Goal: Find specific page/section: Find specific page/section

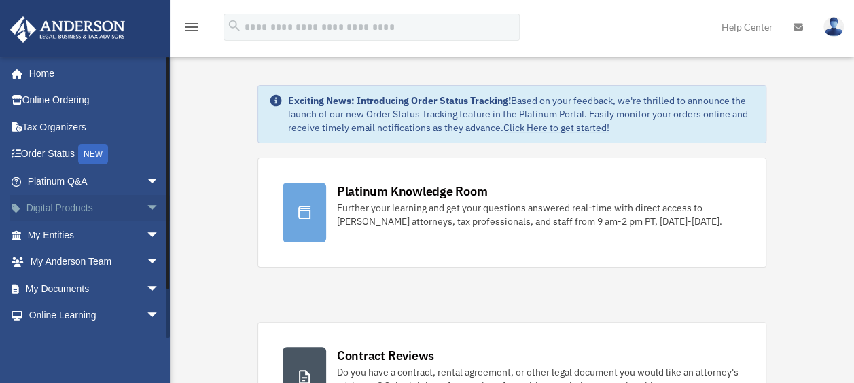
click at [146, 205] on span "arrow_drop_down" at bounding box center [159, 209] width 27 height 28
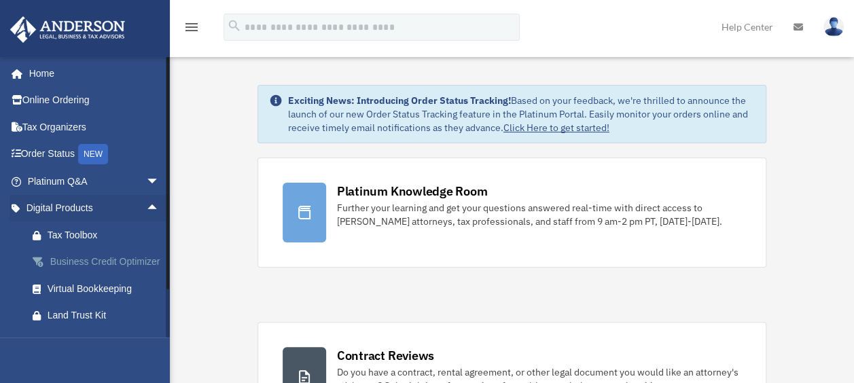
click at [91, 266] on div "Business Credit Optimizer" at bounding box center [106, 261] width 116 height 17
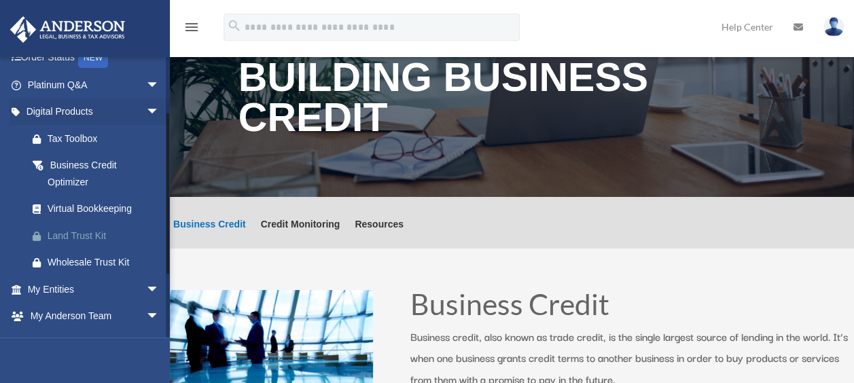
scroll to position [94, 0]
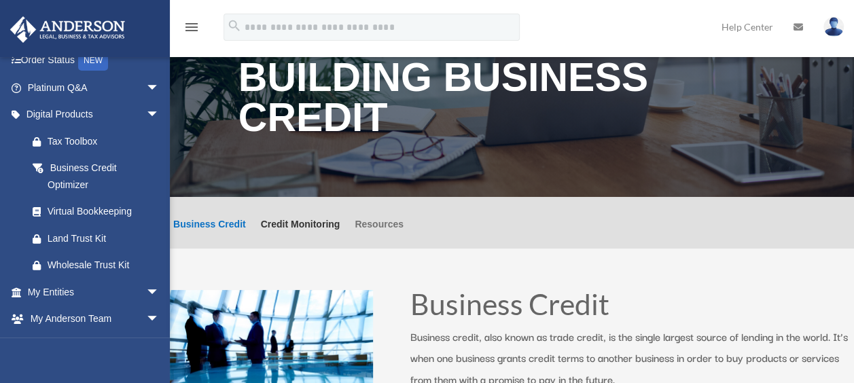
click at [377, 224] on link "Resources" at bounding box center [379, 233] width 49 height 29
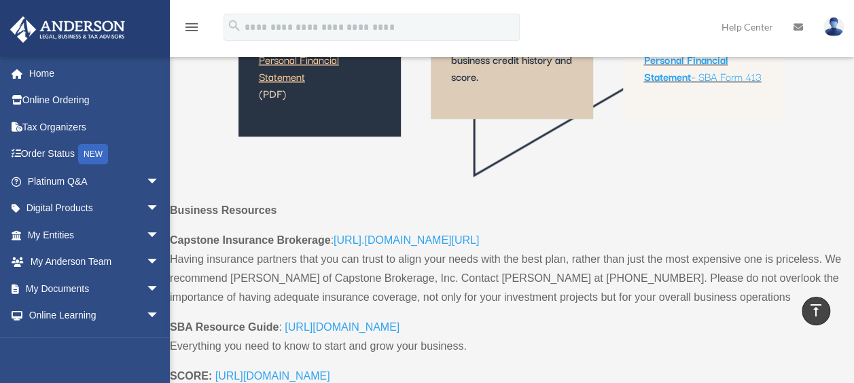
scroll to position [657, 0]
